Goal: Task Accomplishment & Management: Manage account settings

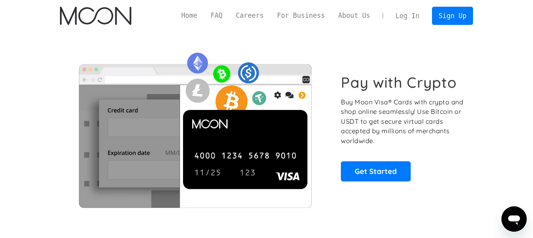
click at [410, 17] on link "Log In" at bounding box center [407, 15] width 37 height 17
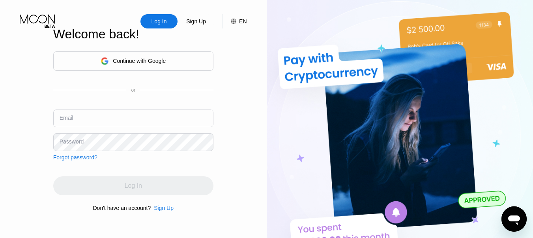
click at [127, 116] on input "text" at bounding box center [133, 118] width 160 height 18
type input "wesley.tank967@silomails.com"
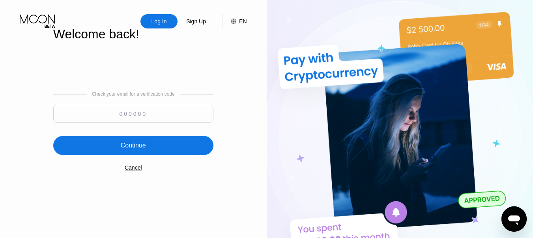
click at [143, 119] on input at bounding box center [133, 114] width 160 height 18
paste input "990538"
type input "990538"
click at [147, 143] on div "Continue" at bounding box center [133, 145] width 160 height 19
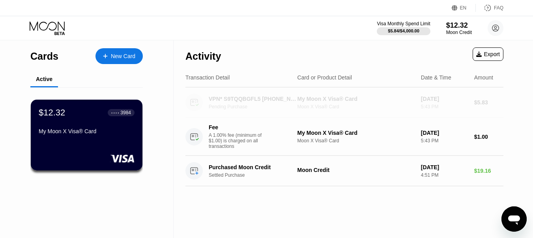
click at [279, 100] on div "VPN* S9TQQBGFL5 +46708839830 SE" at bounding box center [253, 99] width 88 height 6
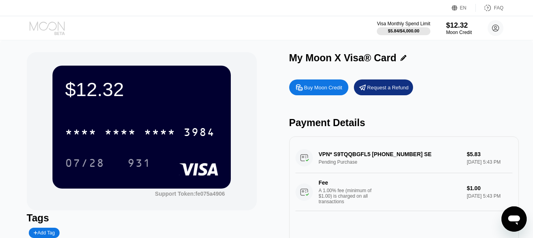
click at [53, 21] on icon at bounding box center [48, 28] width 37 height 14
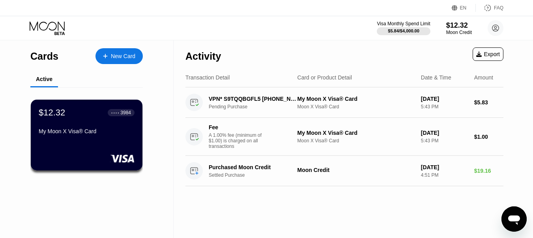
click at [173, 27] on div "Visa Monthly Spend Limit $5.84 / $4,000.00 $12.32 Moon Credit wesley.tank967@si…" at bounding box center [266, 28] width 533 height 24
